Goal: Task Accomplishment & Management: Use online tool/utility

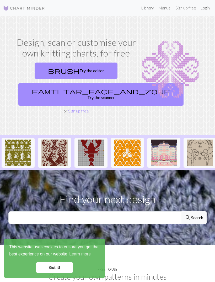
click at [86, 72] on link "brush Try the editor" at bounding box center [76, 71] width 83 height 16
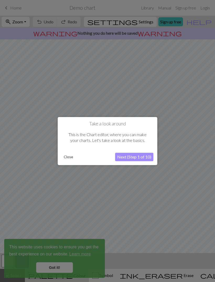
click at [70, 158] on button "Close" at bounding box center [69, 157] width 14 height 8
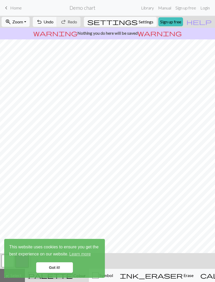
click at [67, 267] on link "Got it!" at bounding box center [54, 267] width 37 height 11
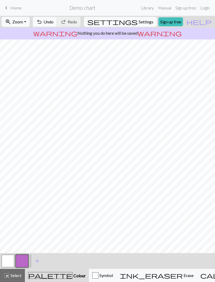
click at [11, 261] on button "button" at bounding box center [8, 261] width 13 height 13
click at [25, 258] on button "button" at bounding box center [22, 261] width 13 height 13
click at [10, 264] on button "button" at bounding box center [8, 261] width 13 height 13
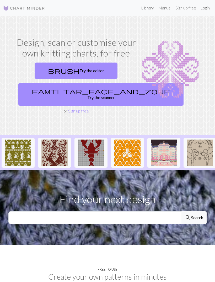
click at [101, 69] on link "brush Try the editor" at bounding box center [76, 71] width 83 height 16
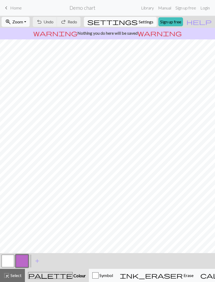
click at [12, 258] on button "button" at bounding box center [8, 261] width 13 height 13
click at [25, 260] on button "button" at bounding box center [22, 261] width 13 height 13
click at [11, 264] on button "button" at bounding box center [8, 261] width 13 height 13
click at [37, 271] on button "palette Colour Colour" at bounding box center [57, 275] width 64 height 13
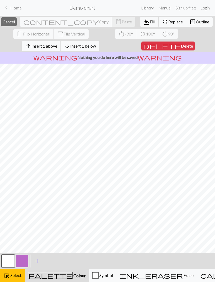
scroll to position [0, 0]
click at [181, 44] on span "Delete" at bounding box center [187, 45] width 12 height 5
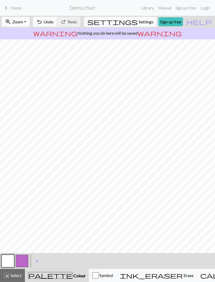
click at [22, 261] on button "button" at bounding box center [22, 261] width 13 height 13
click at [23, 20] on span "Zoom" at bounding box center [17, 21] width 11 height 5
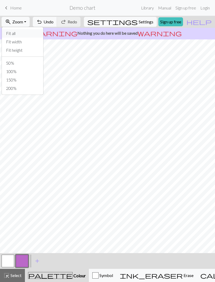
click at [27, 35] on button "Fit all" at bounding box center [23, 33] width 42 height 8
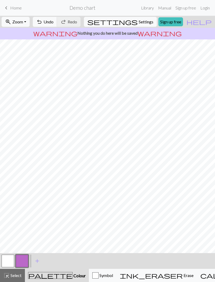
click at [139, 21] on span "Settings" at bounding box center [146, 22] width 15 height 6
select select "aran"
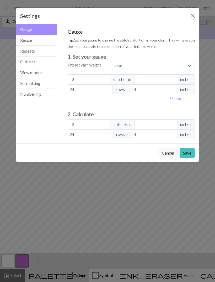
click at [38, 35] on button "Gauge" at bounding box center [36, 29] width 41 height 11
click at [45, 39] on button "Resize" at bounding box center [36, 40] width 41 height 11
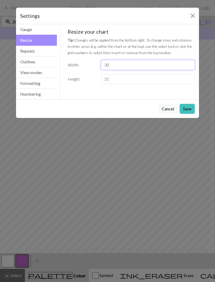
click at [120, 64] on input "30" at bounding box center [148, 65] width 94 height 10
type input "30"
type input "15"
click at [188, 111] on button "Save" at bounding box center [187, 109] width 15 height 10
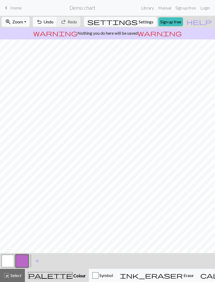
click at [24, 262] on button "button" at bounding box center [22, 261] width 13 height 13
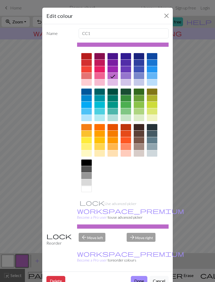
click at [99, 76] on div at bounding box center [100, 76] width 11 height 6
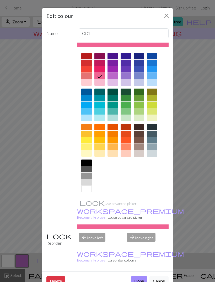
click at [167, 15] on button "Close" at bounding box center [167, 16] width 8 height 8
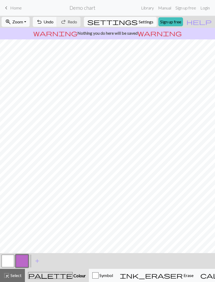
click at [24, 260] on button "button" at bounding box center [22, 261] width 13 height 13
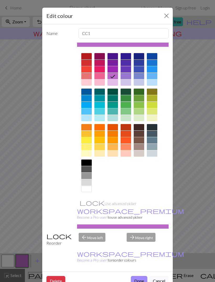
click at [101, 75] on div at bounding box center [100, 76] width 11 height 6
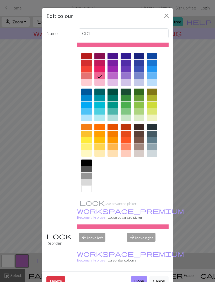
click at [141, 276] on button "Done" at bounding box center [139, 281] width 17 height 10
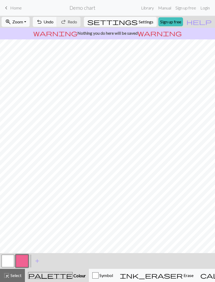
click at [106, 273] on span "Symbol" at bounding box center [106, 275] width 14 height 5
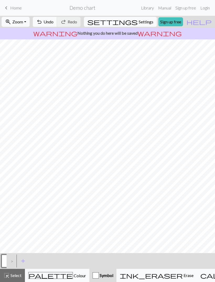
click at [73, 277] on span "Colour" at bounding box center [79, 275] width 13 height 5
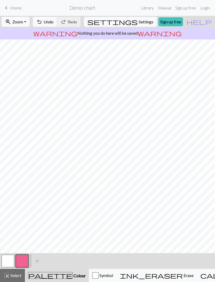
click at [24, 260] on button "button" at bounding box center [22, 261] width 13 height 13
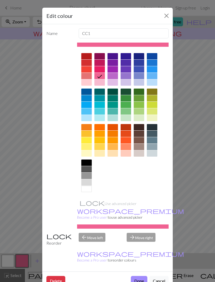
click at [141, 276] on button "Done" at bounding box center [139, 281] width 17 height 10
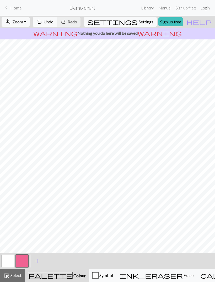
click at [141, 20] on span "Settings" at bounding box center [146, 22] width 15 height 6
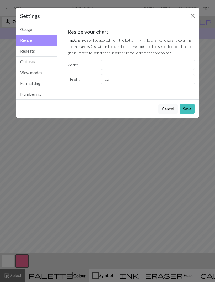
click at [42, 30] on button "Gauge" at bounding box center [36, 29] width 41 height 11
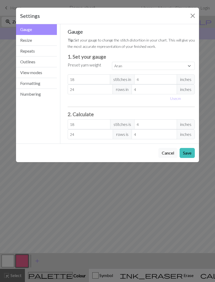
click at [42, 51] on button "Repeats" at bounding box center [36, 51] width 41 height 11
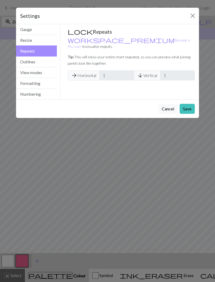
click at [41, 64] on button "Outlines" at bounding box center [36, 61] width 41 height 11
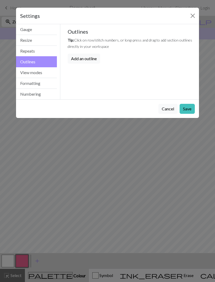
click at [41, 71] on button "View modes" at bounding box center [36, 72] width 41 height 11
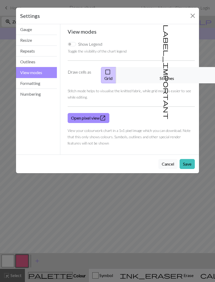
click at [40, 84] on button "Formatting" at bounding box center [36, 83] width 41 height 11
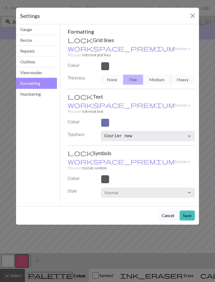
click at [39, 71] on button "View modes" at bounding box center [36, 72] width 41 height 11
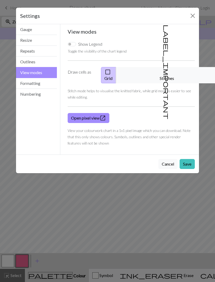
click at [38, 61] on button "Outlines" at bounding box center [36, 61] width 41 height 11
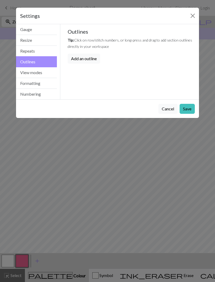
click at [38, 61] on button "Outlines" at bounding box center [36, 61] width 41 height 11
click at [40, 51] on button "Repeats" at bounding box center [36, 51] width 41 height 11
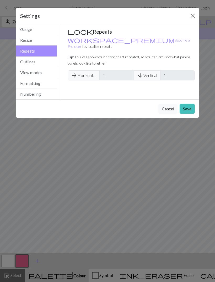
click at [38, 85] on button "Formatting" at bounding box center [36, 83] width 41 height 11
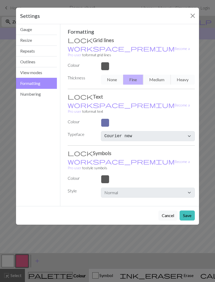
click at [171, 210] on button "Cancel" at bounding box center [168, 215] width 19 height 10
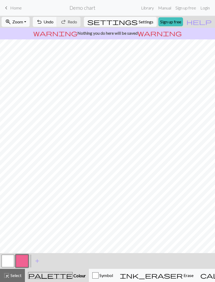
click at [24, 261] on button "button" at bounding box center [22, 261] width 13 height 13
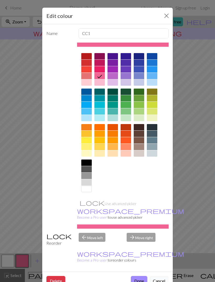
click at [160, 276] on button "Cancel" at bounding box center [159, 281] width 19 height 10
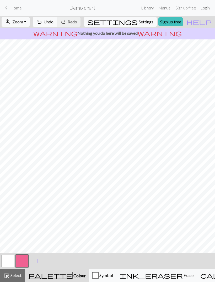
click at [38, 260] on span "add" at bounding box center [37, 260] width 6 height 7
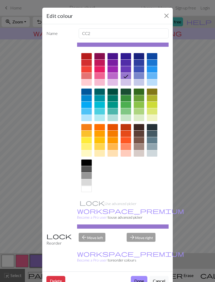
click at [101, 69] on div at bounding box center [100, 69] width 11 height 6
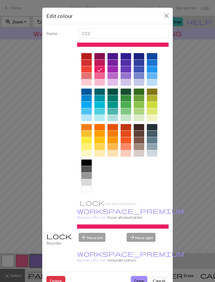
click at [139, 276] on button "Done" at bounding box center [139, 281] width 17 height 10
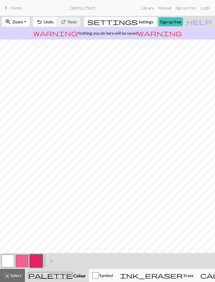
click at [148, 278] on div "ink_eraser Erase Erase" at bounding box center [157, 275] width 74 height 6
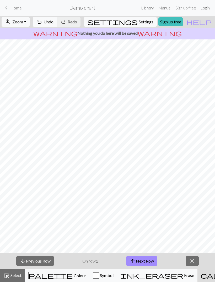
click at [205, 8] on link "Login" at bounding box center [206, 8] width 14 height 11
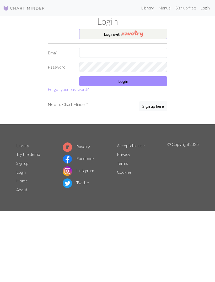
click at [137, 34] on img "button" at bounding box center [133, 33] width 20 height 6
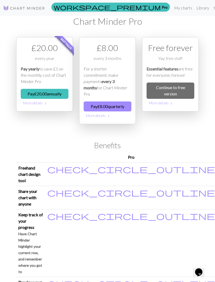
click at [181, 91] on link "Continue to free version" at bounding box center [171, 90] width 48 height 16
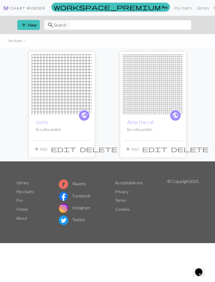
click at [28, 11] on img at bounding box center [24, 8] width 42 height 6
click at [30, 25] on button "add New" at bounding box center [28, 25] width 23 height 10
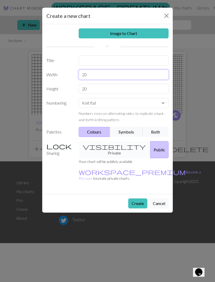
type input "2"
type input "15"
click at [141, 198] on button "Create" at bounding box center [137, 203] width 19 height 10
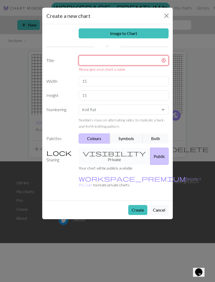
type input "."
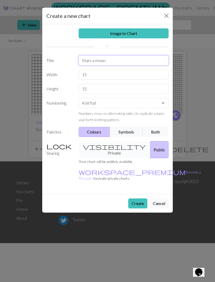
click at [93, 60] on input "Stars a moon" at bounding box center [124, 60] width 90 height 10
type input "Stars & moon"
click at [156, 163] on div "Sharing visibility Private Public Your chart will be publicly available workspa…" at bounding box center [107, 163] width 129 height 44
click at [143, 32] on link "Image to Chart" at bounding box center [124, 33] width 90 height 10
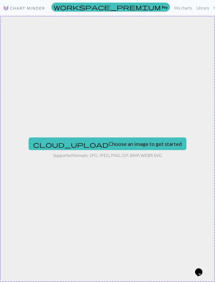
click at [131, 147] on button "cloud_upload Choose an image to get started" at bounding box center [108, 143] width 158 height 13
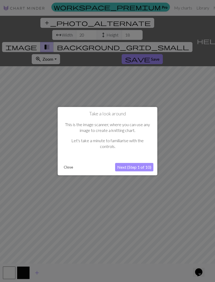
click at [139, 167] on button "Next (Step 1 of 10)" at bounding box center [134, 167] width 38 height 8
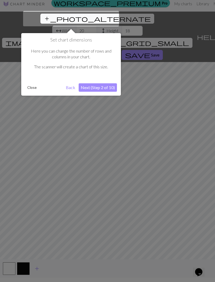
scroll to position [10, 0]
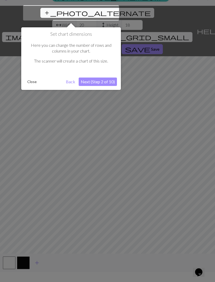
click at [101, 81] on button "Next (Step 2 of 10)" at bounding box center [98, 81] width 38 height 8
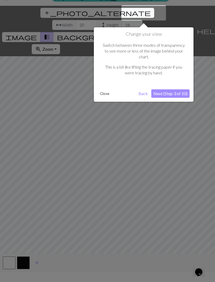
click at [177, 89] on button "Next (Step 3 of 10)" at bounding box center [171, 93] width 38 height 8
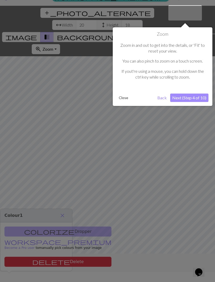
click at [193, 98] on button "Next (Step 4 of 10)" at bounding box center [189, 98] width 38 height 8
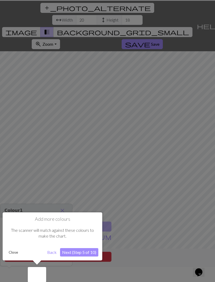
scroll to position [17, 0]
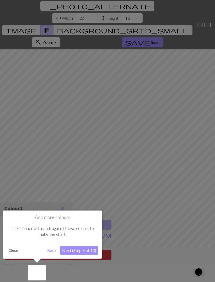
click at [88, 252] on button "Next (Step 5 of 10)" at bounding box center [79, 250] width 38 height 8
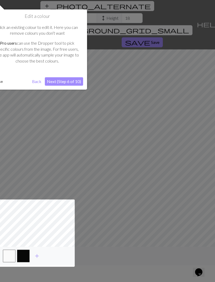
click at [75, 80] on button "Next (Step 6 of 10)" at bounding box center [64, 81] width 38 height 8
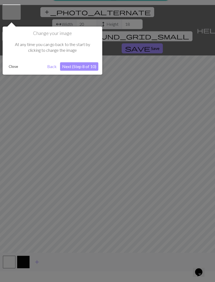
scroll to position [10, 0]
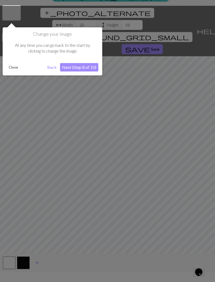
click at [87, 68] on button "Next (Step 8 of 10)" at bounding box center [79, 67] width 38 height 8
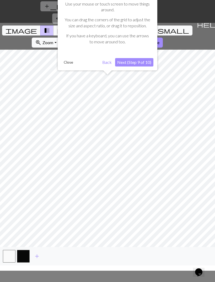
scroll to position [17, 0]
click at [132, 63] on button "Next (Step 9 of 10)" at bounding box center [134, 62] width 38 height 8
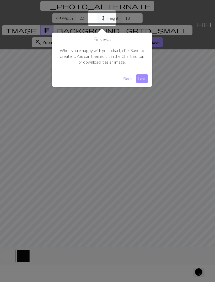
click at [143, 80] on button "Last" at bounding box center [142, 78] width 12 height 8
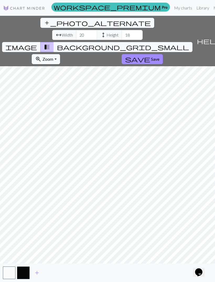
click at [25, 271] on button "button" at bounding box center [23, 272] width 13 height 13
click at [26, 272] on button "button" at bounding box center [23, 272] width 13 height 13
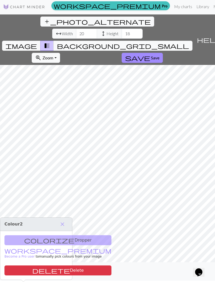
click at [63, 220] on span "close" at bounding box center [62, 223] width 6 height 7
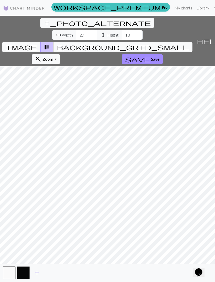
click at [37, 43] on span "image" at bounding box center [22, 46] width 32 height 7
click at [50, 43] on span "transition_fade" at bounding box center [47, 46] width 6 height 7
click at [158, 43] on span "background_grid_small" at bounding box center [123, 46] width 132 height 7
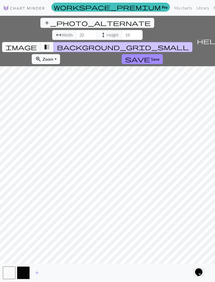
click at [50, 43] on span "transition_fade" at bounding box center [47, 46] width 6 height 7
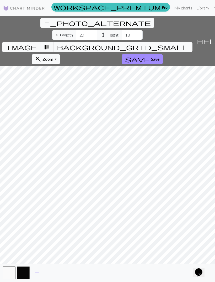
click at [24, 274] on button "button" at bounding box center [23, 272] width 13 height 13
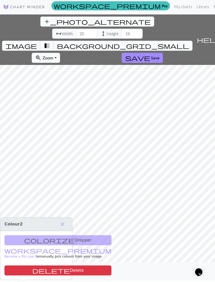
click at [38, 273] on span "add" at bounding box center [37, 271] width 6 height 7
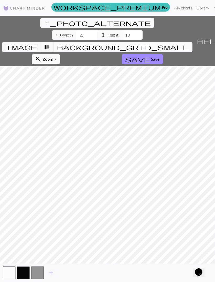
click at [41, 272] on button "button" at bounding box center [37, 272] width 13 height 13
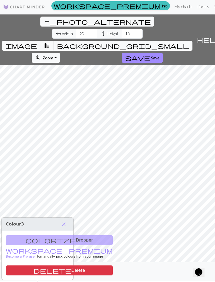
click at [55, 249] on small "workspace_premium Become a Pro user to manually pick colours from your image" at bounding box center [59, 253] width 107 height 9
click at [63, 220] on span "close" at bounding box center [64, 223] width 6 height 7
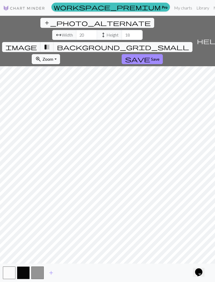
scroll to position [8, 0]
click at [26, 279] on button "button" at bounding box center [23, 272] width 13 height 13
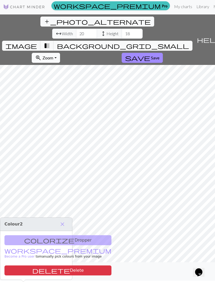
click at [64, 220] on span "close" at bounding box center [62, 223] width 6 height 7
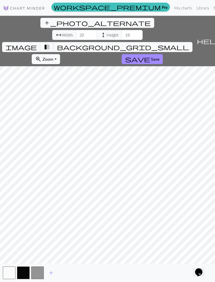
scroll to position [0, 0]
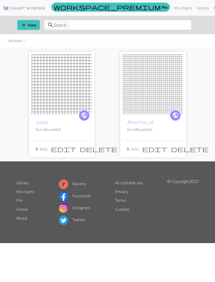
click at [34, 25] on button "add New" at bounding box center [28, 25] width 23 height 10
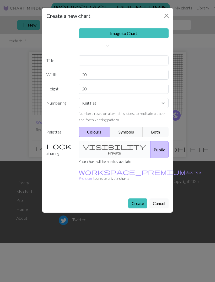
click at [135, 198] on button "Create" at bounding box center [137, 203] width 19 height 10
type input "Stars"
click at [143, 198] on button "Create" at bounding box center [137, 203] width 19 height 10
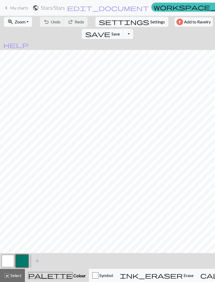
click at [22, 260] on button "button" at bounding box center [22, 261] width 13 height 13
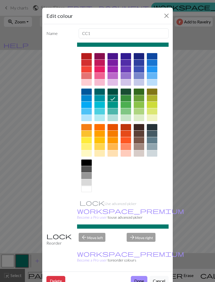
click at [101, 75] on div at bounding box center [100, 76] width 11 height 6
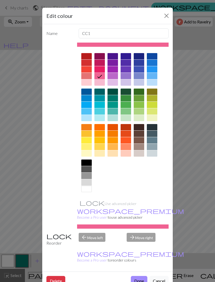
click at [141, 276] on button "Done" at bounding box center [139, 281] width 17 height 10
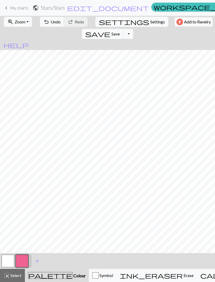
scroll to position [0, 2]
click at [7, 263] on button "button" at bounding box center [8, 261] width 13 height 13
click at [21, 263] on button "button" at bounding box center [22, 261] width 13 height 13
click at [12, 262] on button "button" at bounding box center [8, 261] width 13 height 13
click at [24, 258] on button "button" at bounding box center [22, 261] width 13 height 13
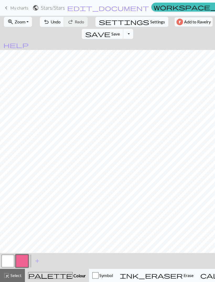
click at [7, 266] on button "button" at bounding box center [8, 261] width 13 height 13
click at [24, 258] on button "button" at bounding box center [22, 261] width 13 height 13
click at [7, 267] on button "button" at bounding box center [8, 261] width 13 height 13
click at [23, 260] on button "button" at bounding box center [22, 261] width 13 height 13
click at [12, 259] on button "button" at bounding box center [8, 261] width 13 height 13
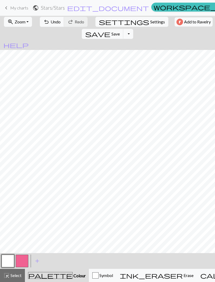
click at [22, 264] on button "button" at bounding box center [22, 261] width 13 height 13
click at [11, 261] on button "button" at bounding box center [8, 261] width 13 height 13
click at [27, 259] on button "button" at bounding box center [22, 261] width 13 height 13
click at [151, 21] on span "Settings" at bounding box center [158, 22] width 15 height 6
select select "aran"
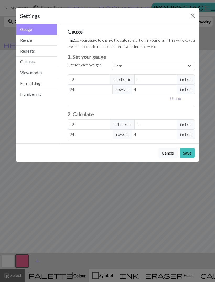
click at [41, 51] on button "Repeats" at bounding box center [36, 51] width 41 height 11
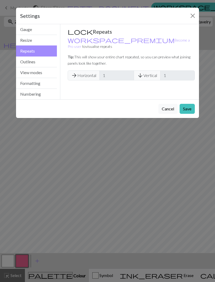
click at [45, 63] on button "Outlines" at bounding box center [36, 61] width 41 height 11
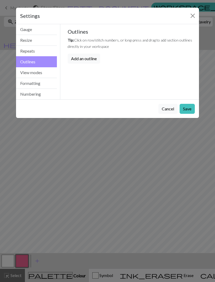
click at [91, 59] on button "Add an outline" at bounding box center [84, 59] width 33 height 10
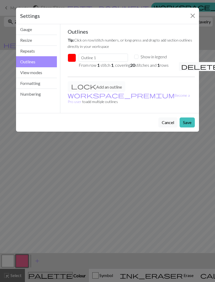
click at [194, 14] on button "Close" at bounding box center [193, 16] width 8 height 8
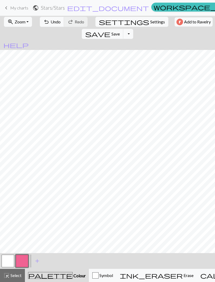
click at [9, 260] on button "button" at bounding box center [8, 261] width 13 height 13
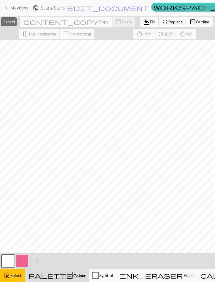
click at [196, 22] on span "Outline" at bounding box center [202, 21] width 13 height 5
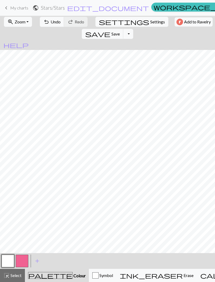
click at [151, 24] on span "Settings" at bounding box center [158, 22] width 15 height 6
select select "aran"
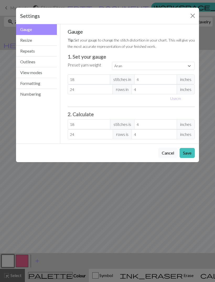
click at [42, 50] on button "Repeats" at bounding box center [36, 51] width 41 height 11
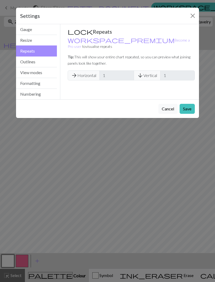
click at [91, 70] on span "arrow_forward Horizontal" at bounding box center [84, 75] width 32 height 10
click at [156, 70] on span "arrow_downward Vertical" at bounding box center [147, 75] width 27 height 10
click at [169, 108] on button "Cancel" at bounding box center [168, 109] width 19 height 10
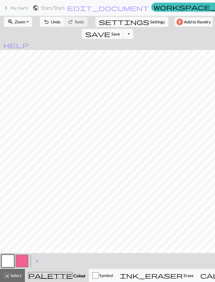
click at [22, 261] on button "button" at bounding box center [22, 261] width 13 height 13
click at [9, 259] on button "button" at bounding box center [8, 261] width 13 height 13
click at [12, 273] on span "Select" at bounding box center [16, 275] width 12 height 5
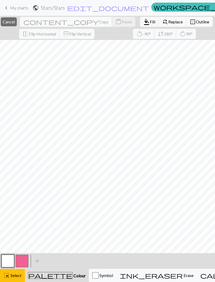
click at [17, 275] on span "Select" at bounding box center [16, 275] width 12 height 5
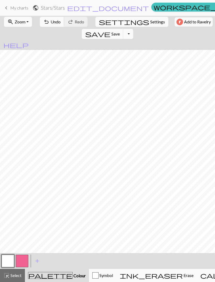
click at [151, 19] on span "Settings" at bounding box center [158, 22] width 15 height 6
select select "aran"
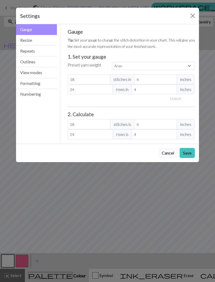
click at [37, 85] on button "Formatting" at bounding box center [36, 83] width 41 height 11
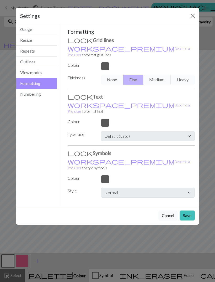
click at [34, 94] on button "Numbering" at bounding box center [36, 94] width 41 height 11
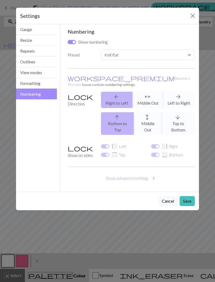
click at [38, 73] on button "View modes" at bounding box center [36, 72] width 41 height 11
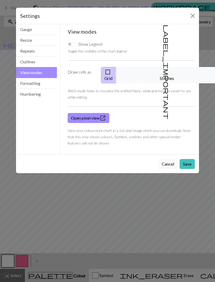
click at [156, 89] on small "Stitch mode helps to visualise the knitted fabric, while grid mode is easier to…" at bounding box center [130, 94] width 124 height 11
click at [163, 75] on span "label_important" at bounding box center [166, 72] width 7 height 95
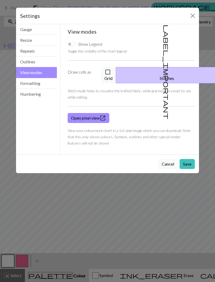
click at [189, 159] on button "Save" at bounding box center [187, 164] width 15 height 10
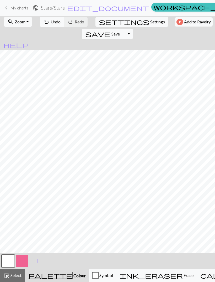
click at [151, 22] on span "Settings" at bounding box center [158, 22] width 15 height 6
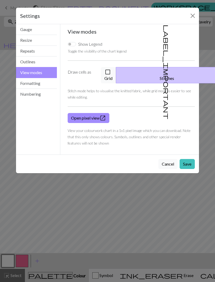
click at [116, 73] on button "check_box_outline_blank Grid" at bounding box center [108, 75] width 15 height 16
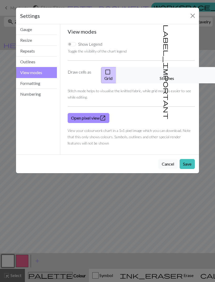
click at [42, 59] on button "Outlines" at bounding box center [36, 61] width 41 height 11
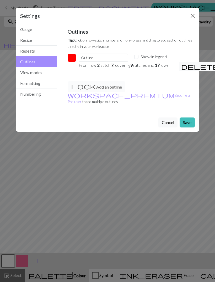
click at [41, 51] on button "Repeats" at bounding box center [36, 51] width 41 height 11
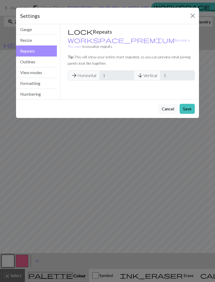
click at [40, 42] on button "Resize" at bounding box center [36, 40] width 41 height 11
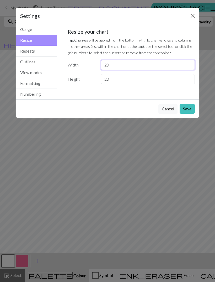
click at [115, 66] on input "20" at bounding box center [148, 65] width 94 height 10
type input "2"
type input "9"
click at [128, 76] on input "20" at bounding box center [148, 79] width 94 height 10
type input "17"
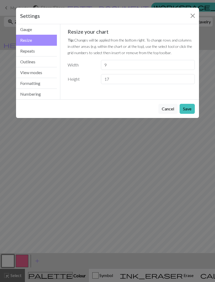
click at [187, 110] on button "Save" at bounding box center [187, 109] width 15 height 10
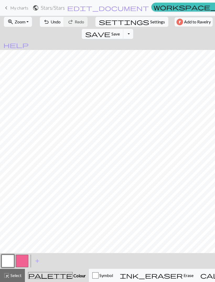
scroll to position [0, 0]
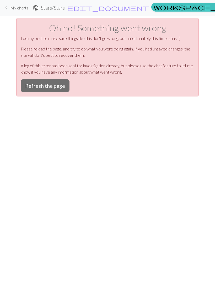
click at [62, 81] on button "Refresh the page" at bounding box center [45, 85] width 49 height 13
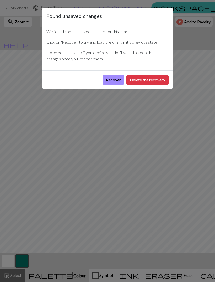
click at [113, 82] on button "Recover" at bounding box center [114, 80] width 22 height 10
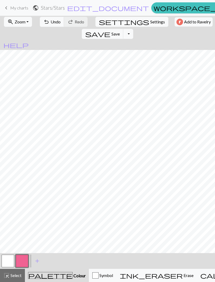
click at [53, 19] on span "Undo" at bounding box center [56, 21] width 10 height 5
click at [10, 260] on button "button" at bounding box center [8, 261] width 13 height 13
click at [23, 259] on button "button" at bounding box center [22, 261] width 13 height 13
click at [10, 259] on button "button" at bounding box center [8, 261] width 13 height 13
click at [23, 260] on button "button" at bounding box center [22, 261] width 13 height 13
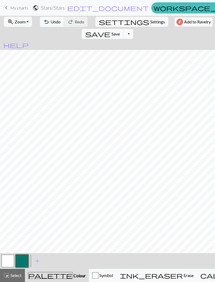
click at [6, 260] on button "button" at bounding box center [8, 261] width 13 height 13
click at [23, 262] on button "button" at bounding box center [22, 261] width 13 height 13
click at [6, 260] on button "button" at bounding box center [8, 261] width 13 height 13
click at [24, 258] on button "button" at bounding box center [22, 261] width 13 height 13
click at [11, 259] on button "button" at bounding box center [8, 261] width 13 height 13
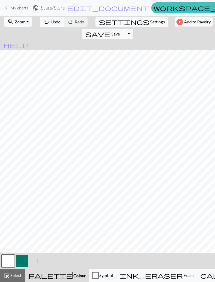
click at [22, 257] on button "button" at bounding box center [22, 261] width 13 height 13
click at [11, 257] on button "button" at bounding box center [8, 261] width 13 height 13
click at [26, 258] on button "button" at bounding box center [22, 261] width 13 height 13
click at [9, 261] on button "button" at bounding box center [8, 261] width 13 height 13
click at [21, 261] on button "button" at bounding box center [22, 261] width 13 height 13
